Goal: Task Accomplishment & Management: Complete application form

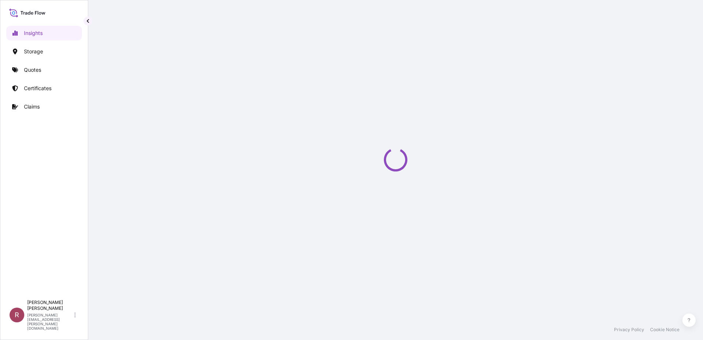
select select "2025"
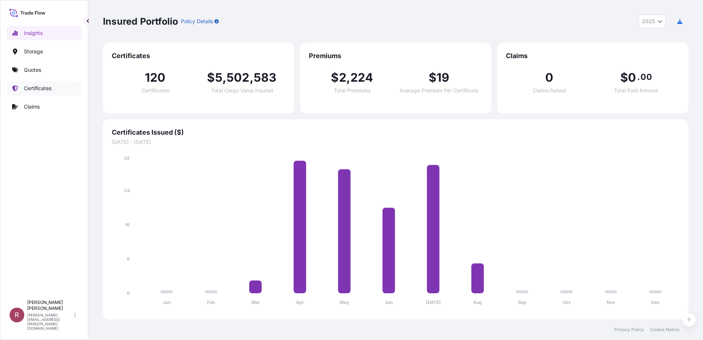
click at [40, 89] on p "Certificates" at bounding box center [38, 88] width 28 height 7
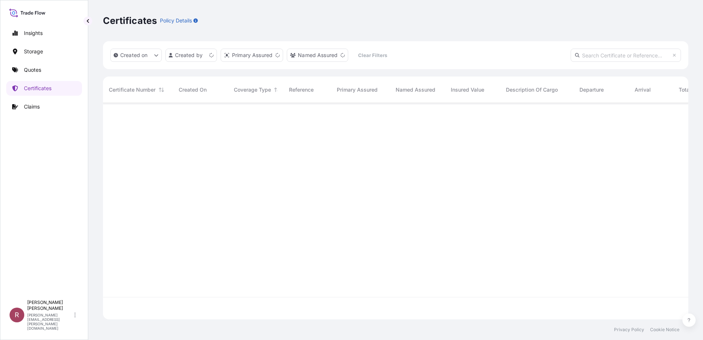
scroll to position [215, 580]
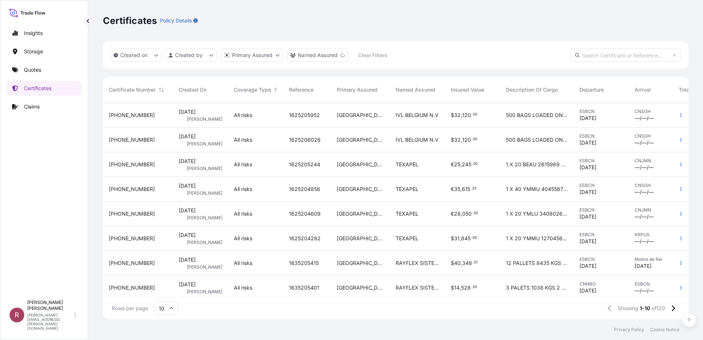
click at [608, 117] on div "ESBCN [DATE]" at bounding box center [600, 114] width 43 height 13
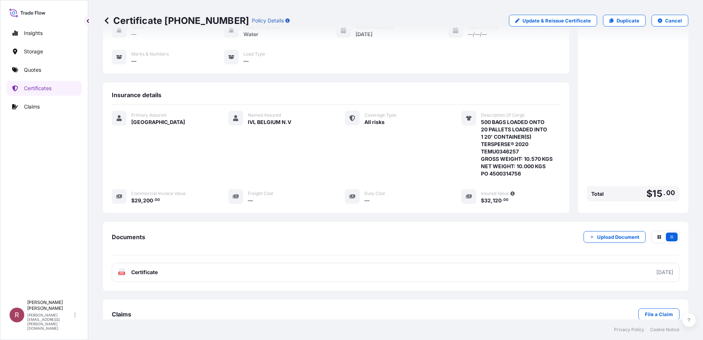
scroll to position [91, 0]
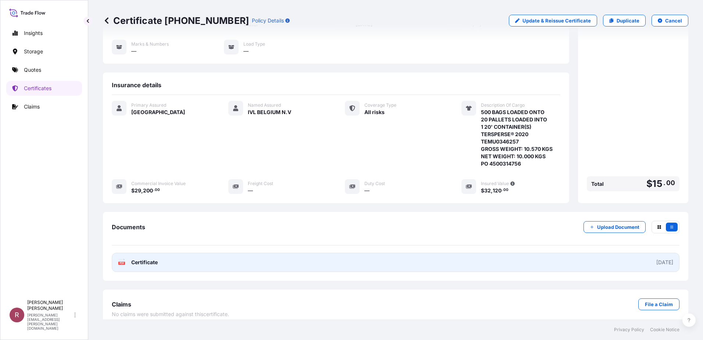
click at [378, 259] on link "PDF Certificate [DATE]" at bounding box center [396, 262] width 568 height 19
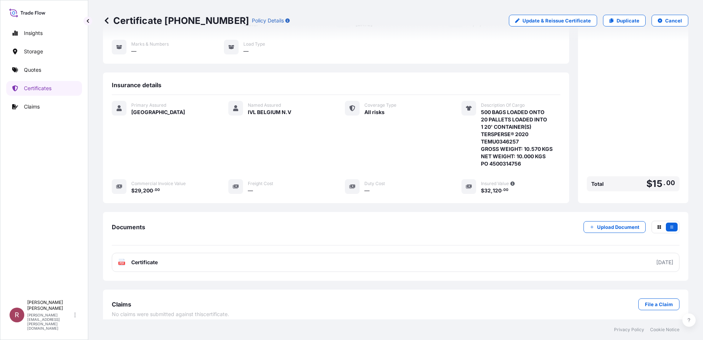
click at [636, 130] on div "Premium $ 15 . 00 Total $ 15 . 00" at bounding box center [633, 86] width 93 height 215
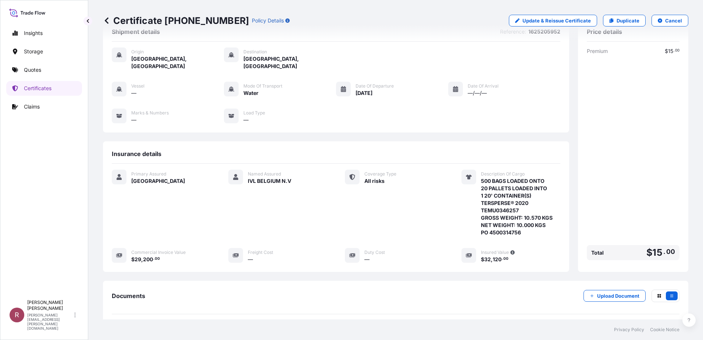
scroll to position [0, 0]
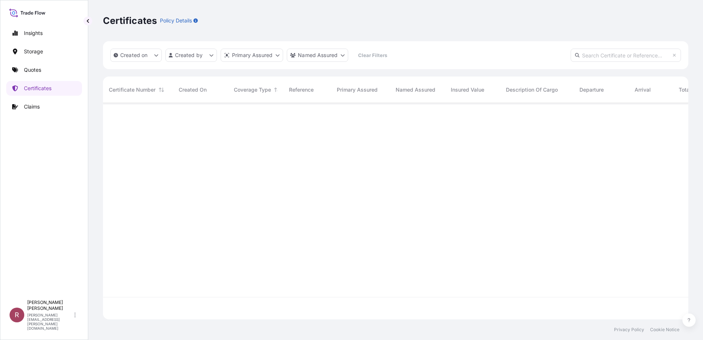
scroll to position [215, 580]
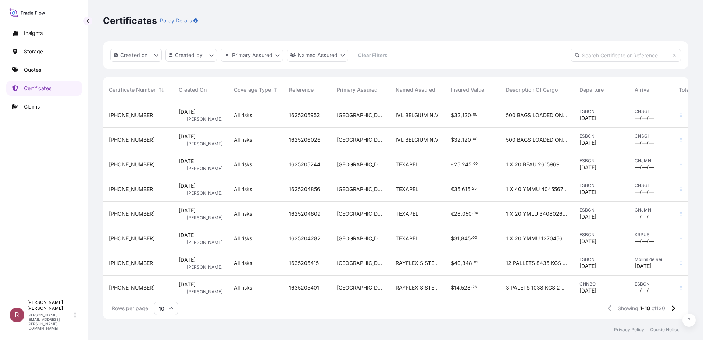
click at [531, 112] on span "500 BAGS LOADED ONTO 20 PALLETS LOADED INTO 1 20 CONTAINER S TERSPERSE 2020 TEM…" at bounding box center [537, 114] width 62 height 7
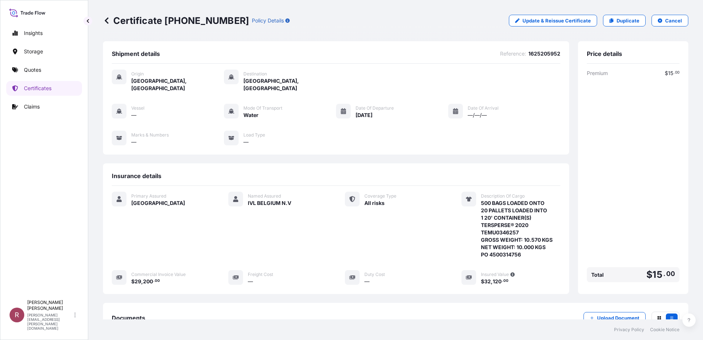
click at [104, 25] on link at bounding box center [106, 21] width 7 height 12
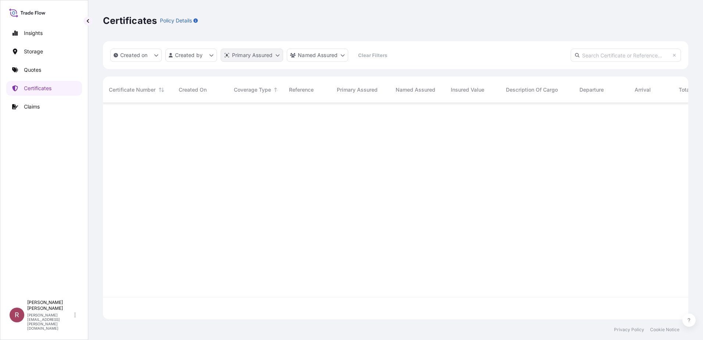
scroll to position [215, 580]
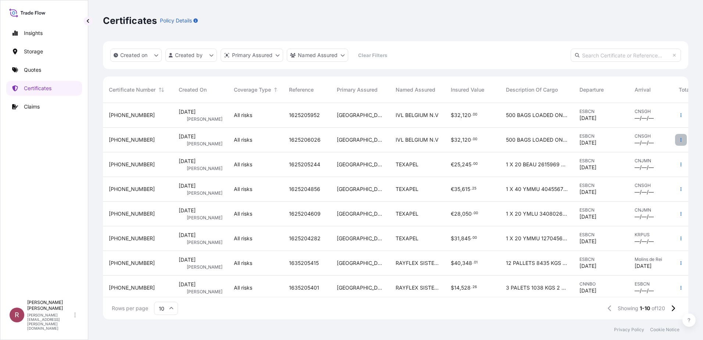
click at [678, 140] on button "button" at bounding box center [681, 140] width 12 height 12
click at [647, 141] on p "Duplicate quote" at bounding box center [634, 141] width 38 height 7
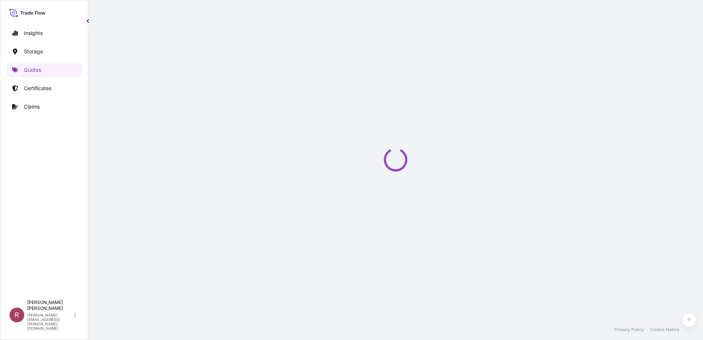
select select "Water"
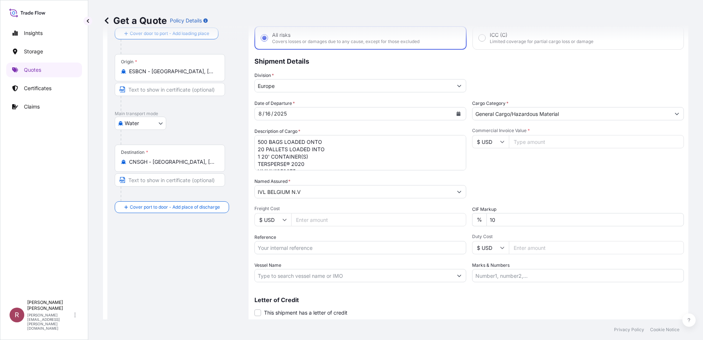
scroll to position [64, 0]
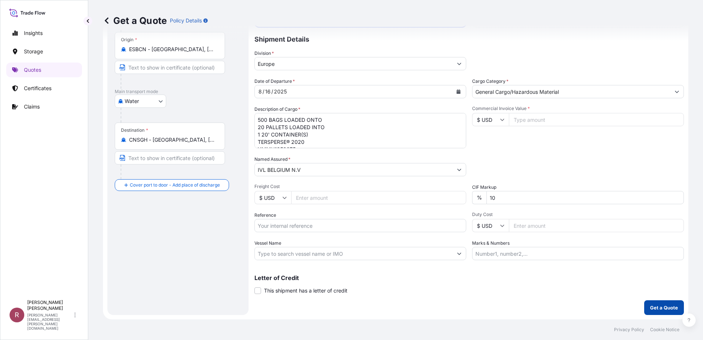
click at [651, 307] on p "Get a Quote" at bounding box center [664, 307] width 28 height 7
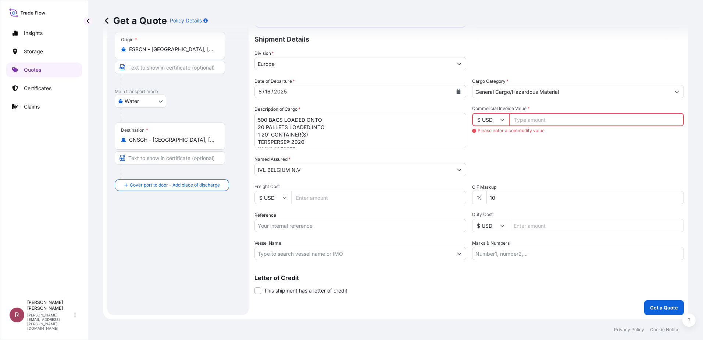
click at [544, 120] on input "Commercial Invoice Value *" at bounding box center [596, 119] width 175 height 13
type input "4000"
click at [491, 315] on form "Route Details Cover door to port - Add loading place Place of loading Road / [G…" at bounding box center [395, 149] width 585 height 342
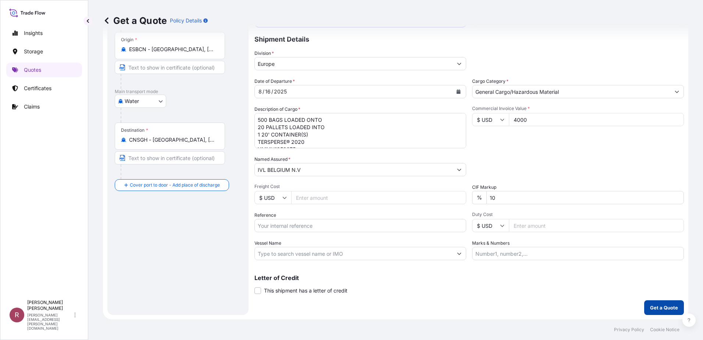
click at [652, 307] on p "Get a Quote" at bounding box center [664, 307] width 28 height 7
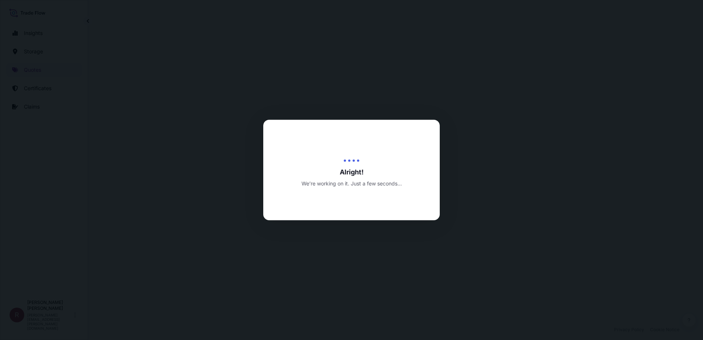
select select "Water"
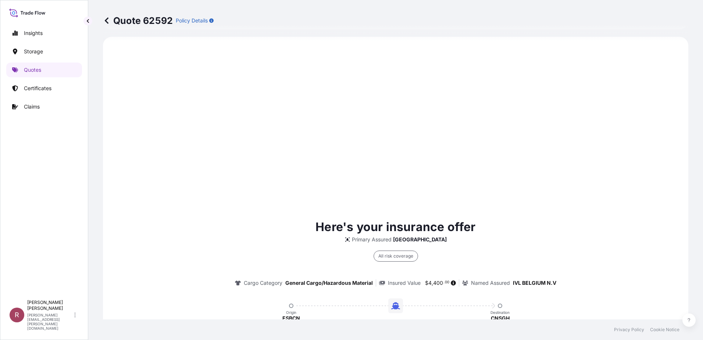
scroll to position [513, 0]
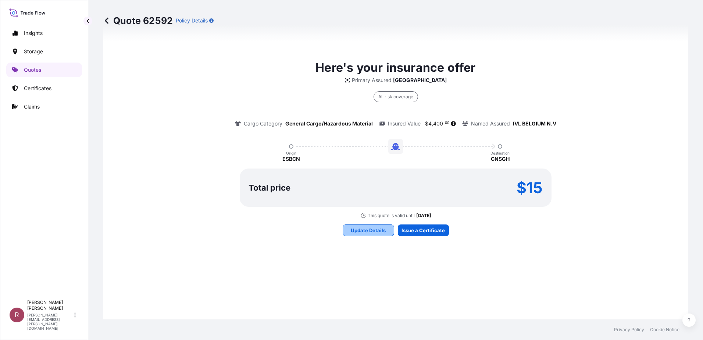
click at [358, 228] on p "Update Details" at bounding box center [368, 229] width 35 height 7
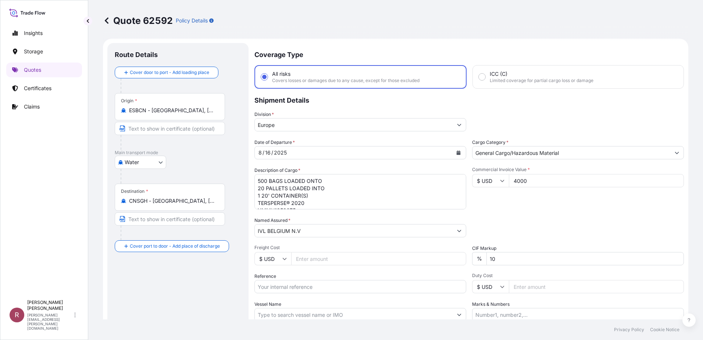
scroll to position [0, 0]
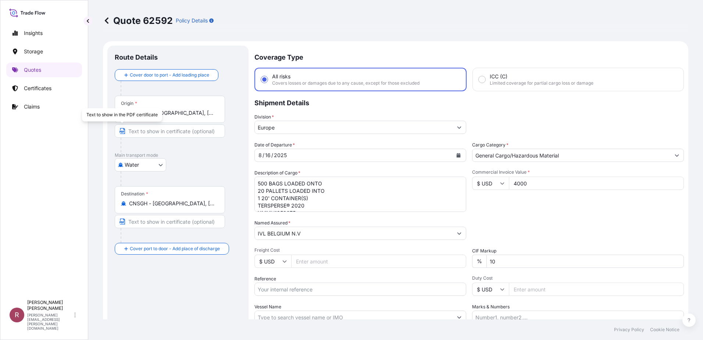
click at [124, 129] on icon "button" at bounding box center [122, 131] width 5 height 6
click at [122, 129] on icon "button" at bounding box center [122, 131] width 6 height 6
click at [143, 19] on p "Quote 62592" at bounding box center [138, 21] width 70 height 12
click at [152, 19] on p "Quote 62592" at bounding box center [138, 21] width 70 height 12
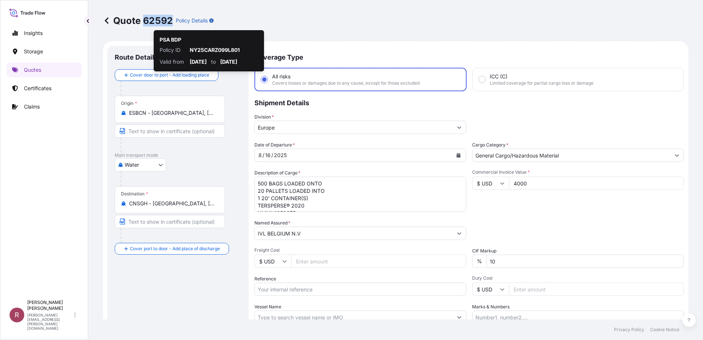
click at [459, 37] on div "Quote 62592 Policy Details" at bounding box center [395, 20] width 585 height 41
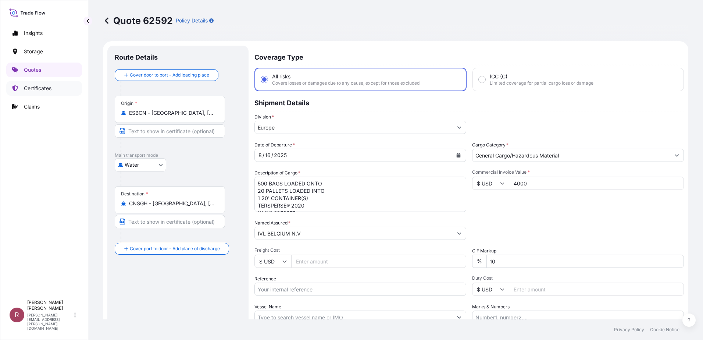
click at [41, 84] on link "Certificates" at bounding box center [44, 88] width 76 height 15
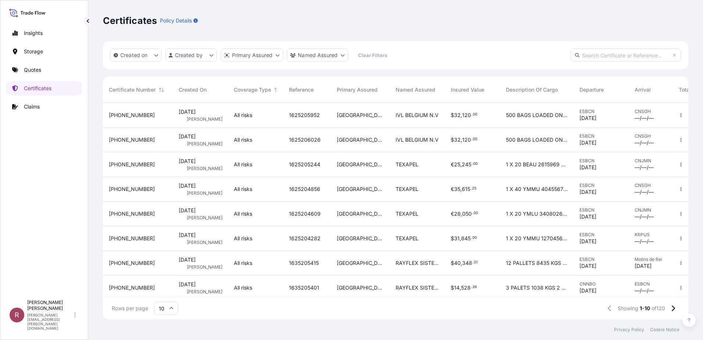
click at [43, 73] on link "Quotes" at bounding box center [44, 70] width 76 height 15
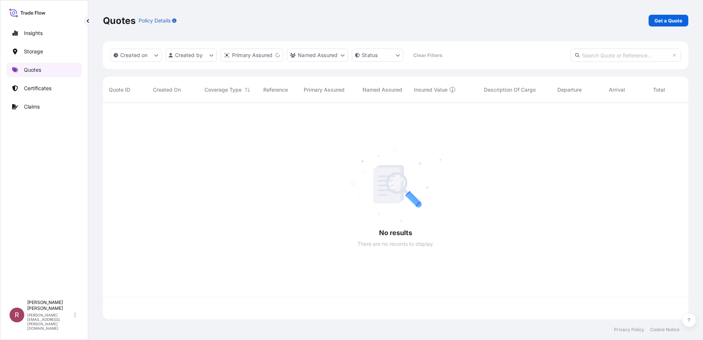
scroll to position [215, 580]
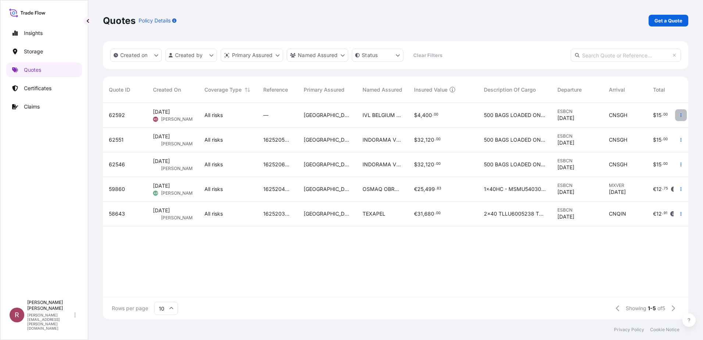
click at [680, 115] on icon "button" at bounding box center [681, 115] width 4 height 4
click at [646, 114] on p "Edit quote" at bounding box center [644, 116] width 25 height 7
select select "Water"
